Goal: Book appointment/travel/reservation

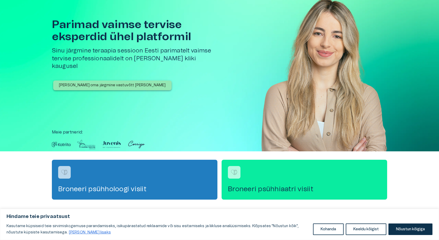
scroll to position [26, 0]
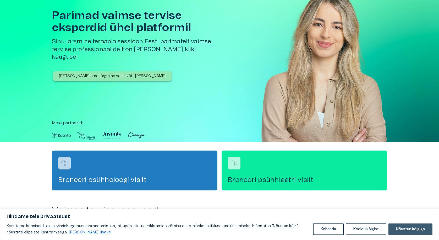
click at [413, 231] on button "Nõustun kõigiga" at bounding box center [411, 229] width 44 height 12
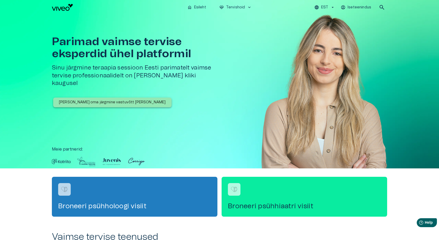
drag, startPoint x: 0, startPoint y: 0, endPoint x: 197, endPoint y: 117, distance: 228.6
click at [197, 117] on div "[PERSON_NAME] oma järgmine vastuvõtt [PERSON_NAME]" at bounding box center [137, 113] width 170 height 31
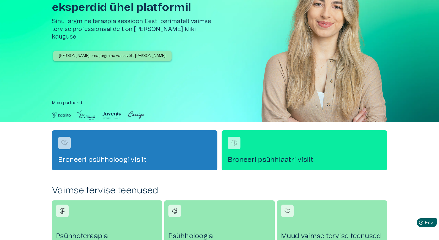
scroll to position [52, 0]
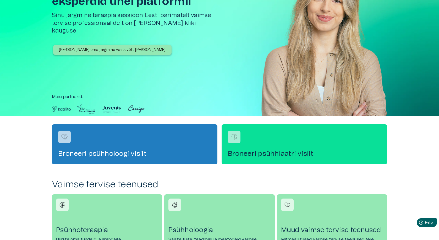
click at [293, 149] on div "Broneeri psühhiaatri visiit" at bounding box center [305, 144] width 166 height 40
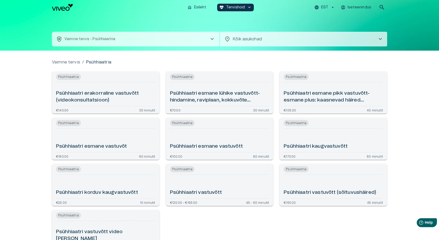
click at [212, 40] on span "chevron_right" at bounding box center [212, 39] width 6 height 6
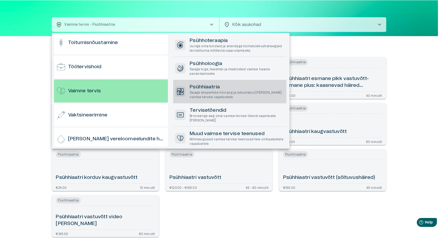
scroll to position [510, 0]
click at [18, 13] on div at bounding box center [220, 120] width 440 height 240
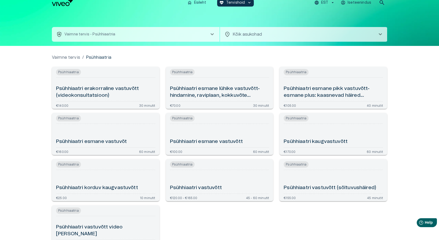
scroll to position [0, 0]
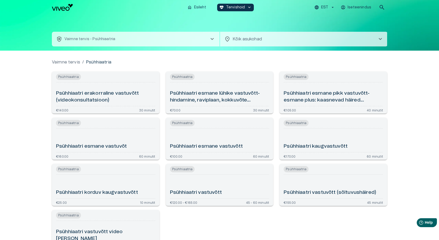
click at [383, 40] on span "chevron_right" at bounding box center [380, 39] width 6 height 6
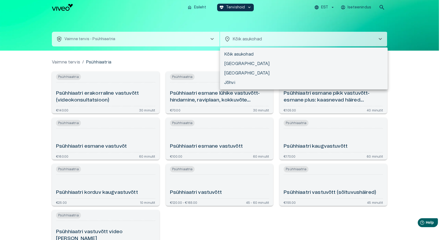
click at [383, 40] on div at bounding box center [220, 120] width 440 height 240
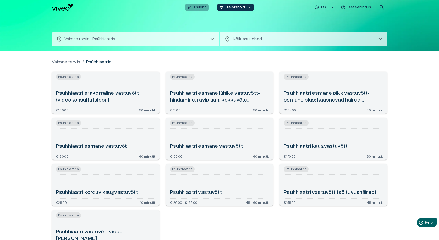
click at [198, 6] on p "Esileht" at bounding box center [200, 8] width 12 height 6
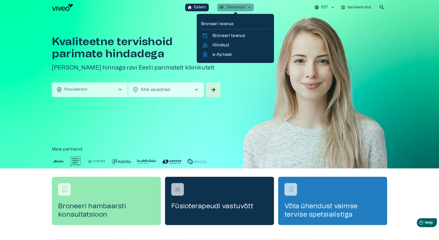
click at [242, 8] on p "Tervishoid" at bounding box center [235, 8] width 19 height 6
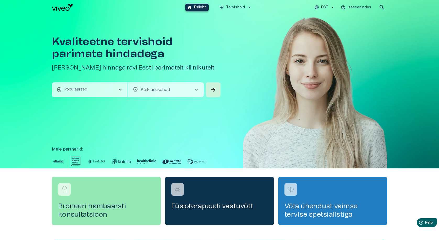
click at [201, 8] on p "Esileht" at bounding box center [200, 8] width 12 height 6
